Goal: Find specific page/section

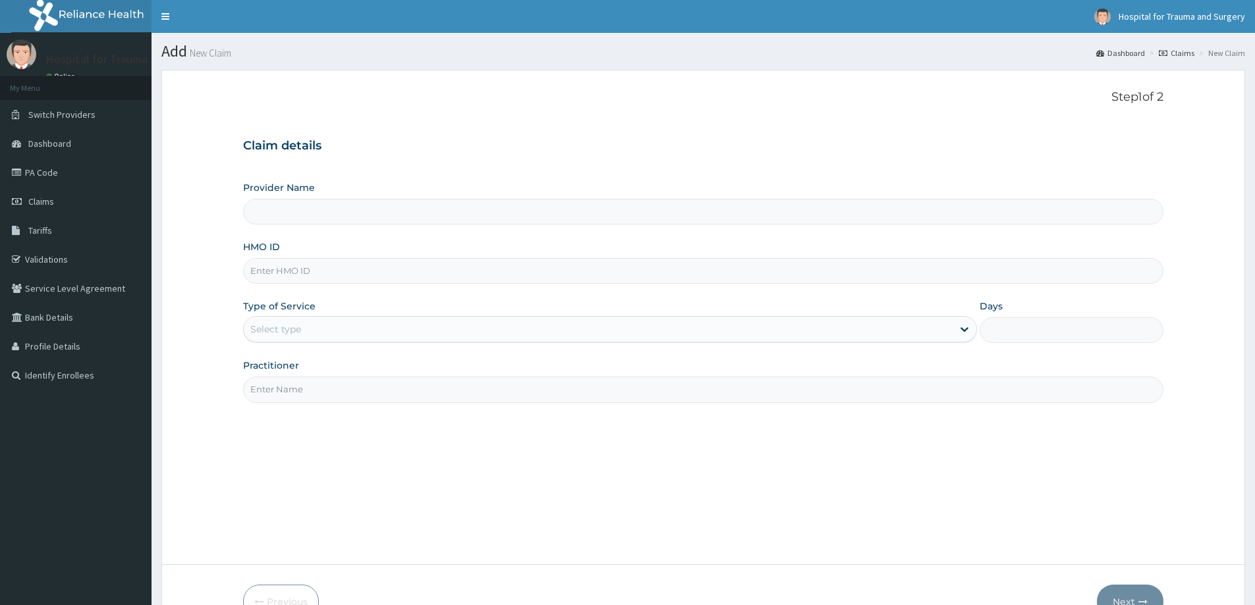
type input "HospitalforTraumaandSurgery"
click at [89, 264] on link "Validations" at bounding box center [75, 259] width 151 height 29
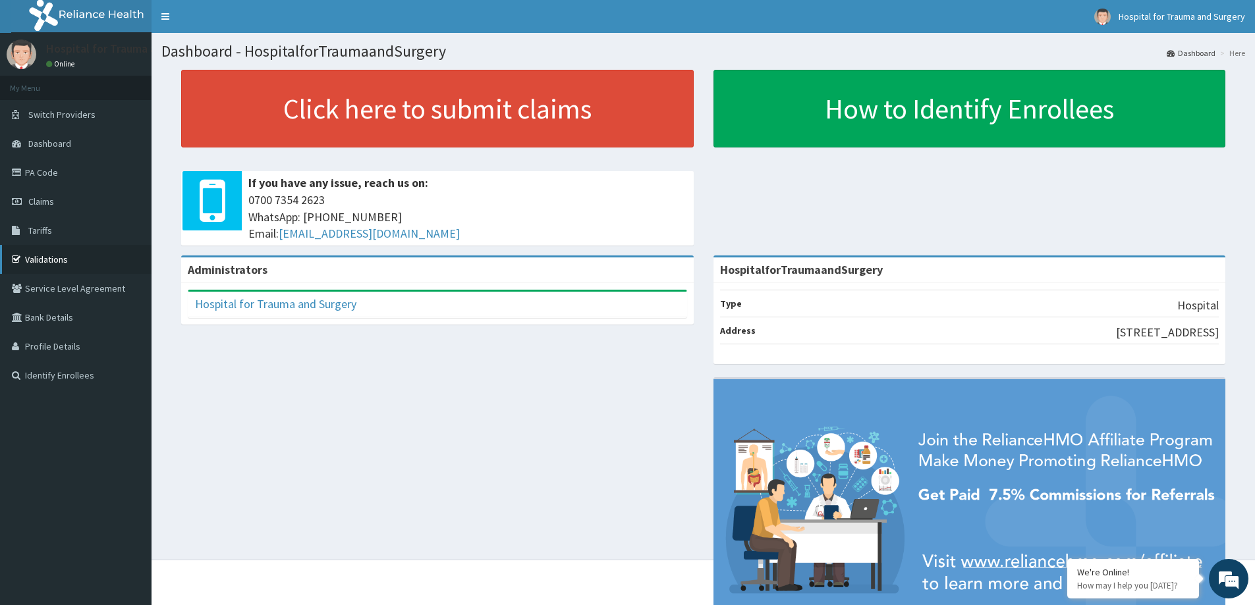
click at [85, 258] on link "Validations" at bounding box center [75, 259] width 151 height 29
